Goal: Navigation & Orientation: Find specific page/section

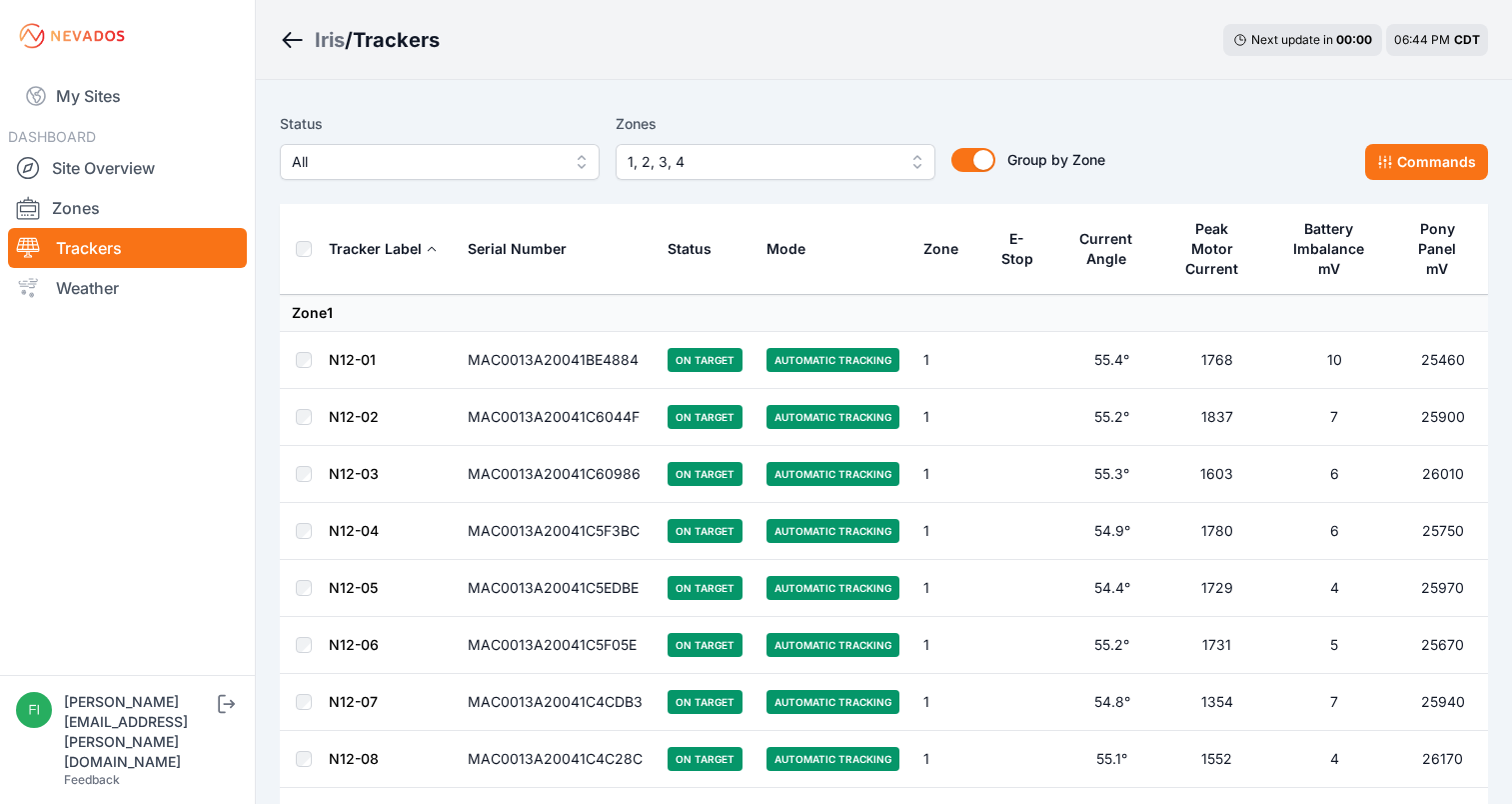
scroll to position [3751, 0]
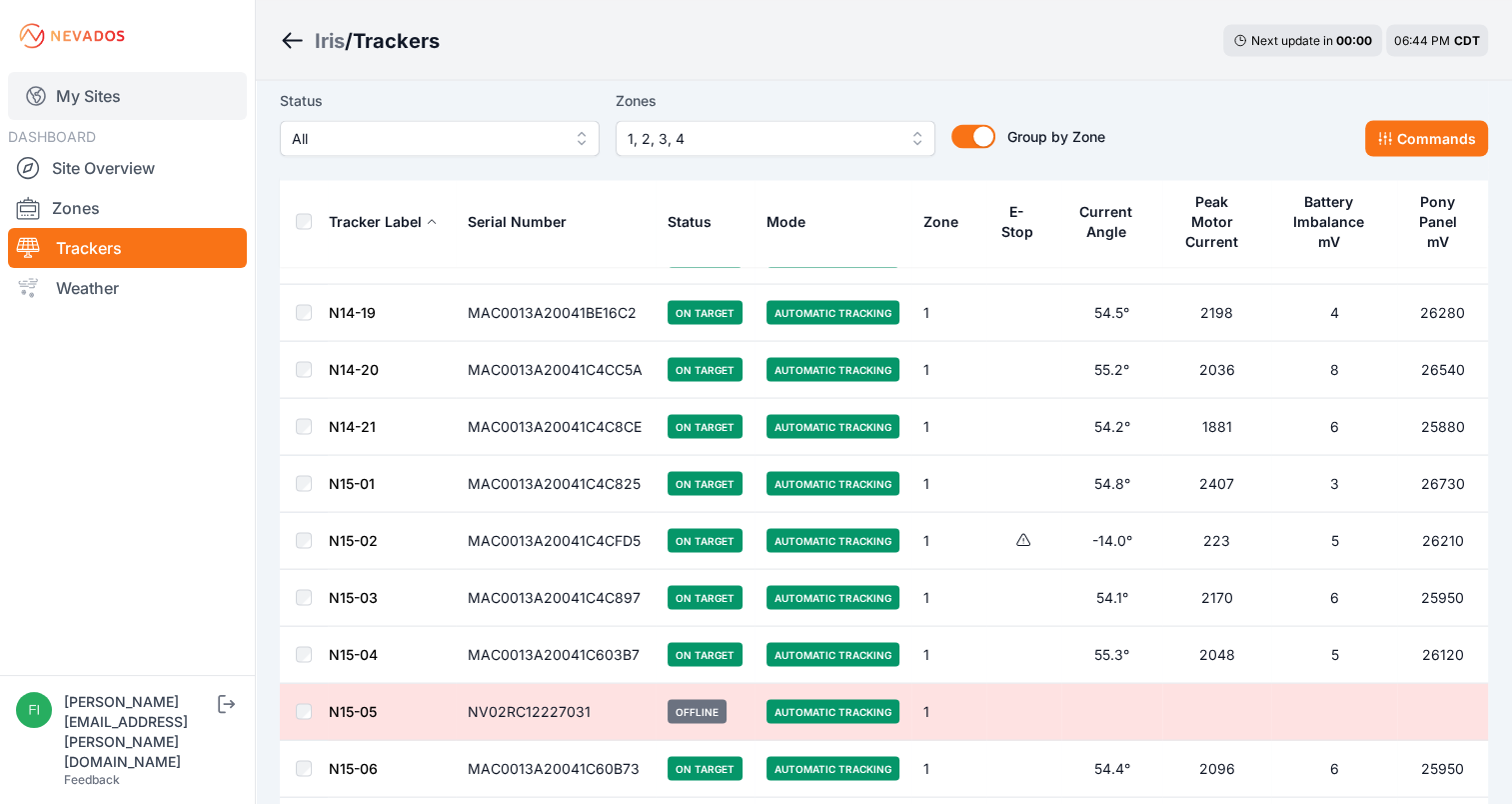
click at [86, 96] on link "My Sites" at bounding box center [127, 96] width 239 height 48
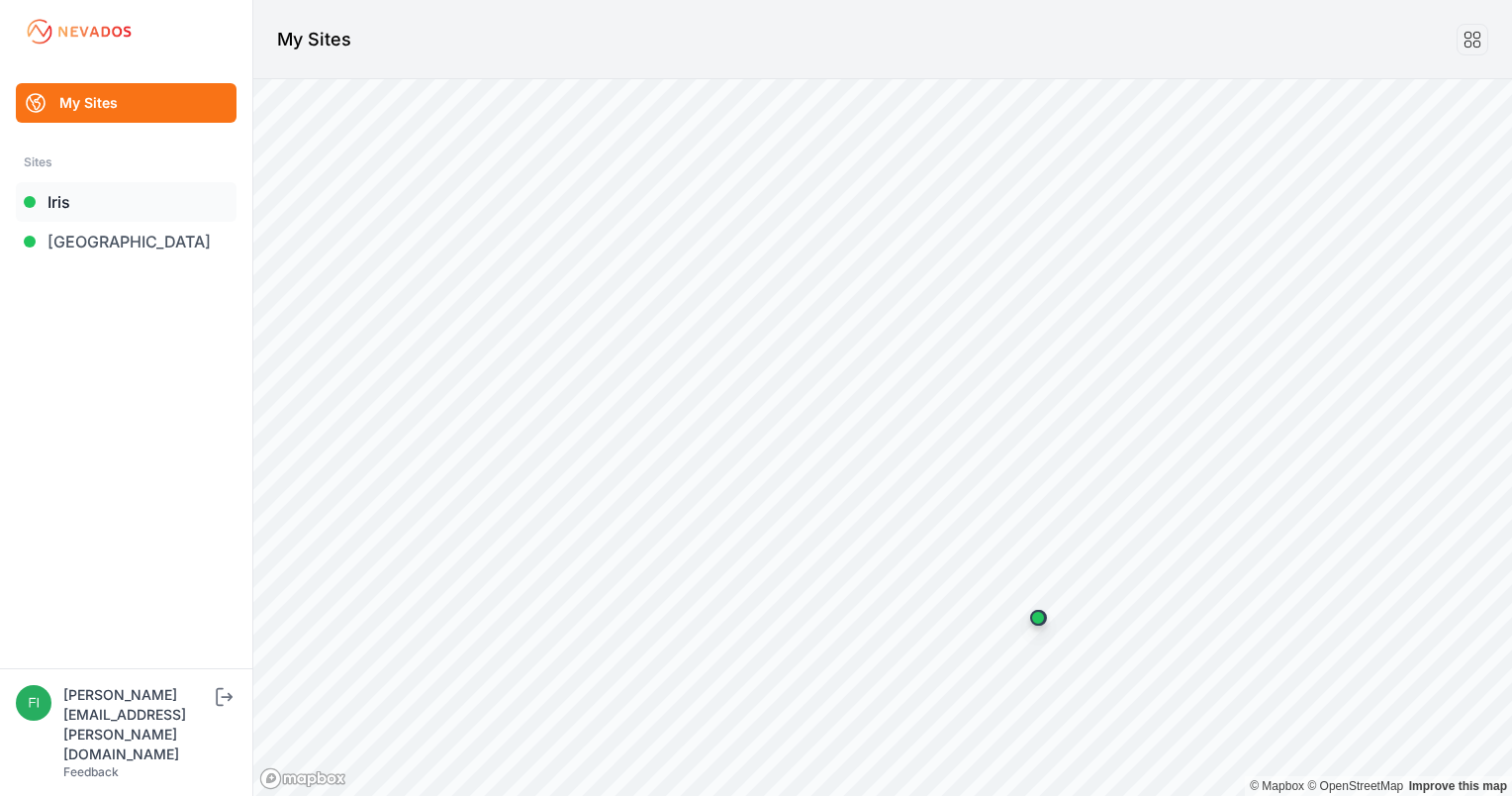
click at [57, 208] on link "Iris" at bounding box center [126, 202] width 221 height 40
